Goal: Submit feedback/report problem

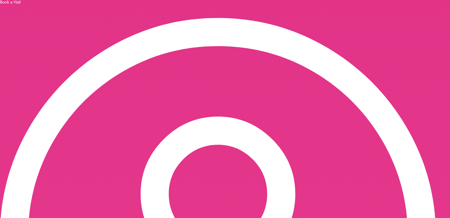
scroll to position [80, 0]
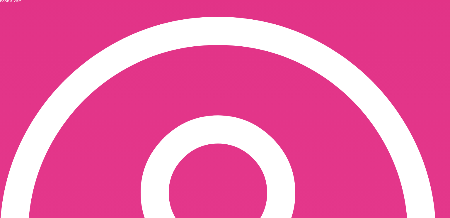
type input "**********"
